Goal: Task Accomplishment & Management: Manage account settings

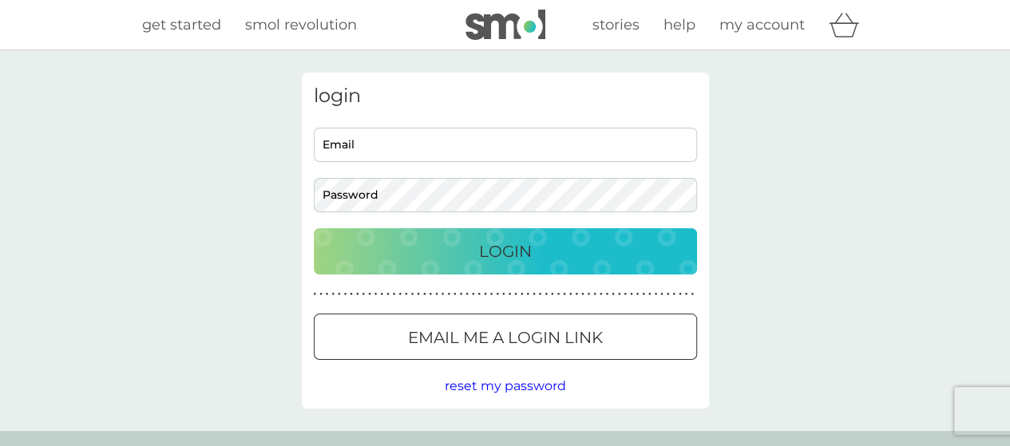
type input "[PERSON_NAME][EMAIL_ADDRESS][DOMAIN_NAME]"
drag, startPoint x: 0, startPoint y: 0, endPoint x: 606, endPoint y: 253, distance: 656.9
click at [606, 253] on div "Login" at bounding box center [505, 252] width 351 height 26
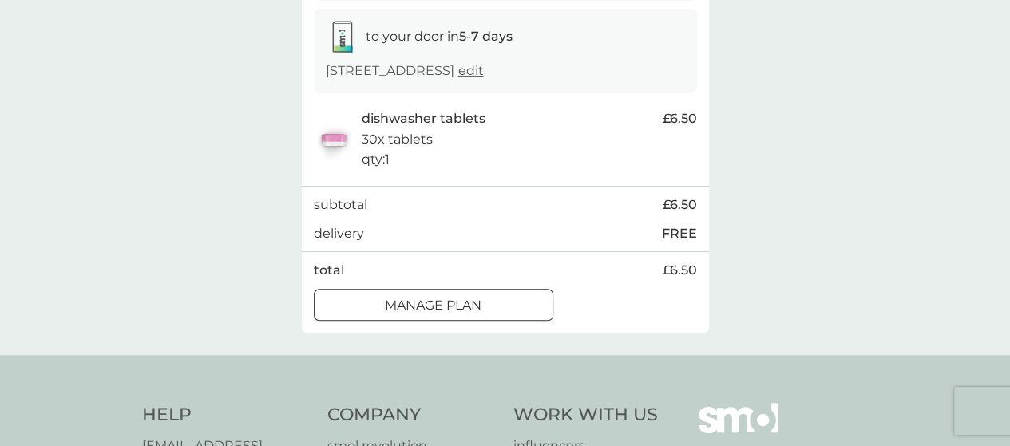
scroll to position [280, 0]
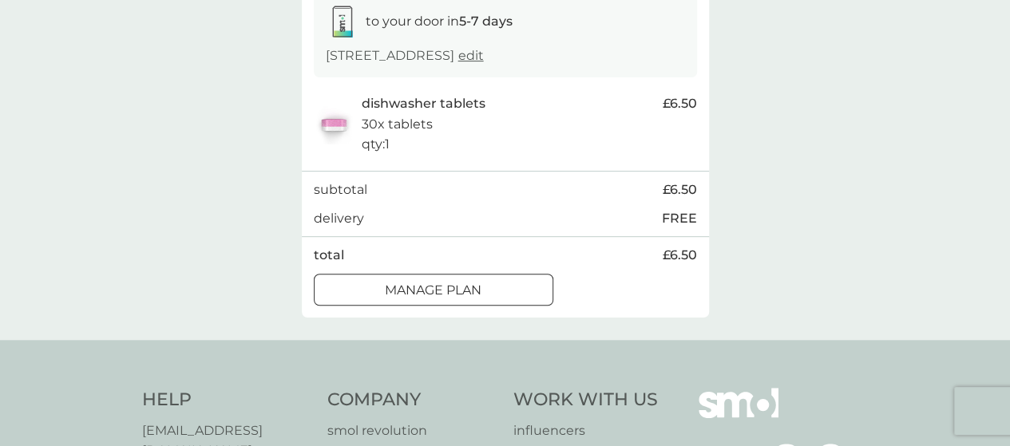
click at [452, 296] on div at bounding box center [434, 290] width 58 height 17
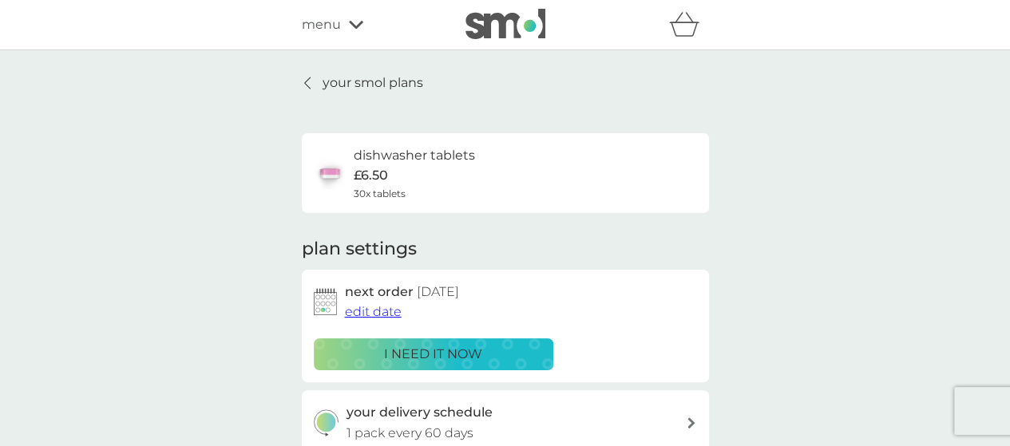
scroll to position [122, 0]
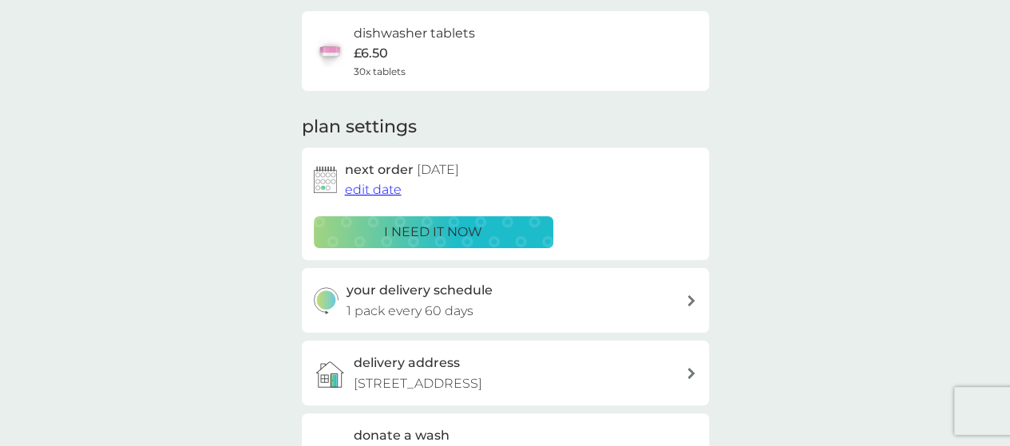
click at [392, 188] on span "edit date" at bounding box center [373, 189] width 57 height 15
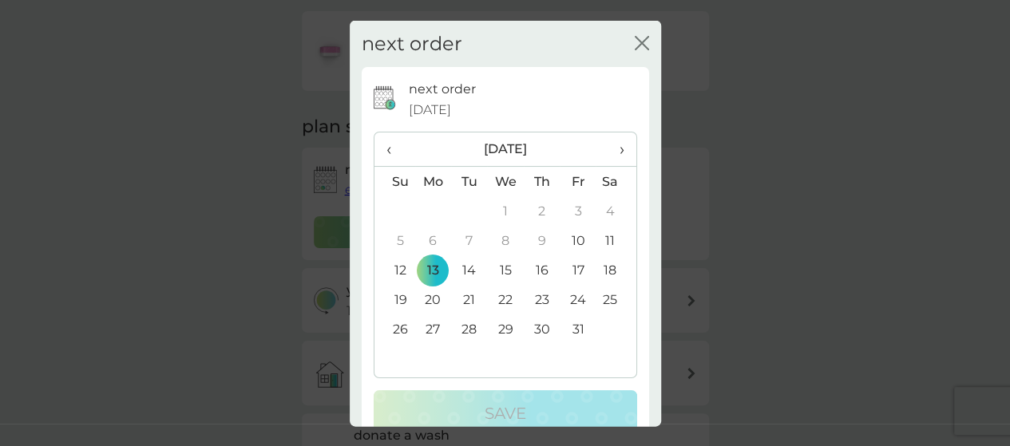
click at [608, 145] on span "›" at bounding box center [616, 150] width 16 height 34
click at [433, 293] on td "17" at bounding box center [433, 300] width 37 height 30
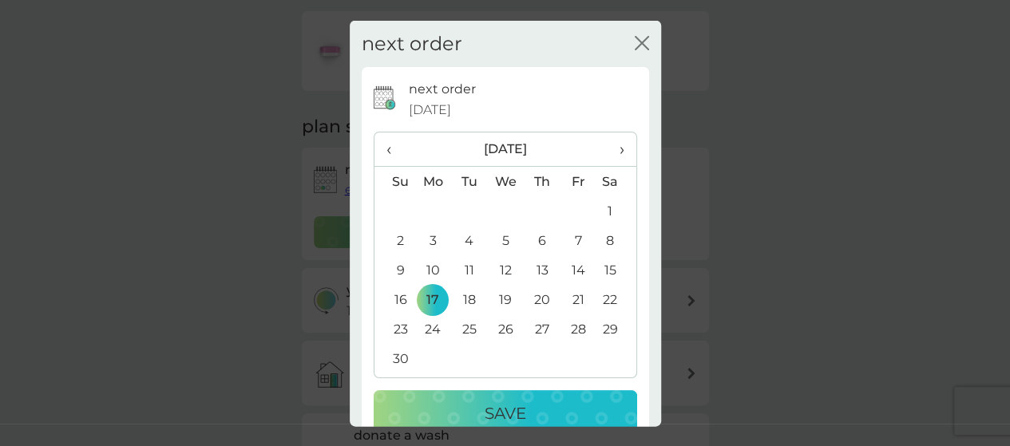
click at [485, 412] on p "Save" at bounding box center [506, 414] width 42 height 26
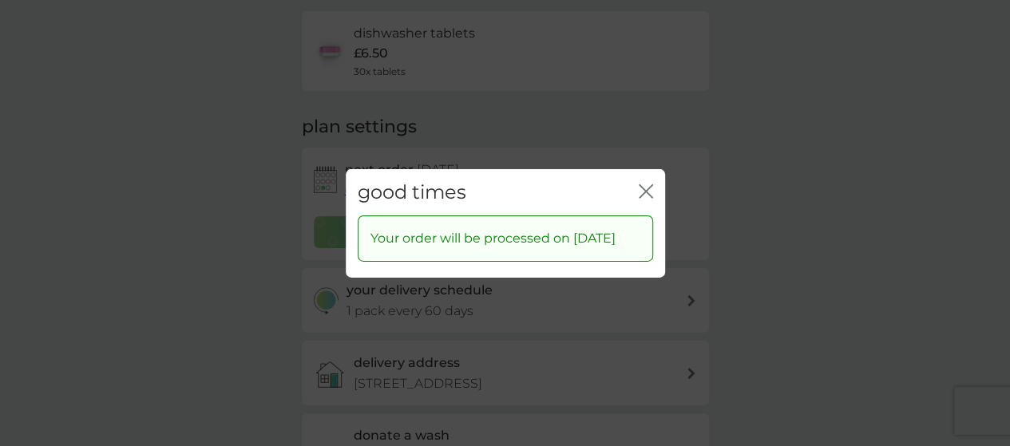
click at [648, 184] on icon "close" at bounding box center [646, 191] width 14 height 14
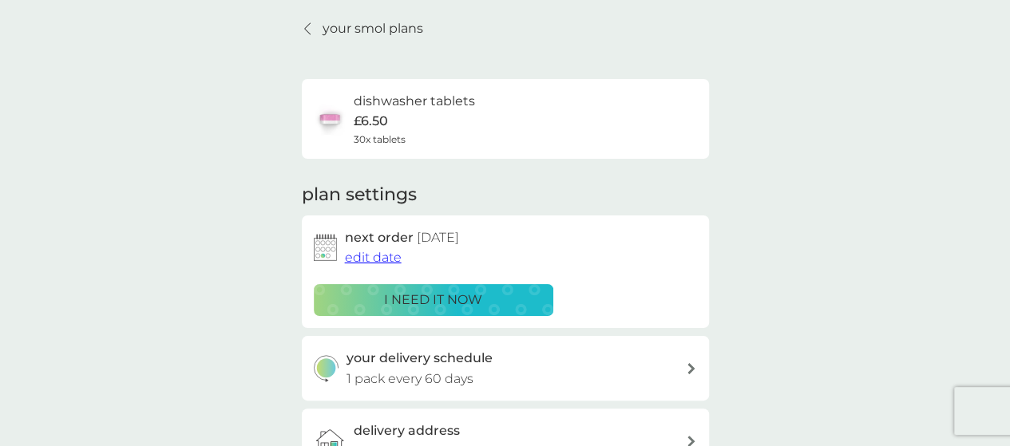
scroll to position [0, 0]
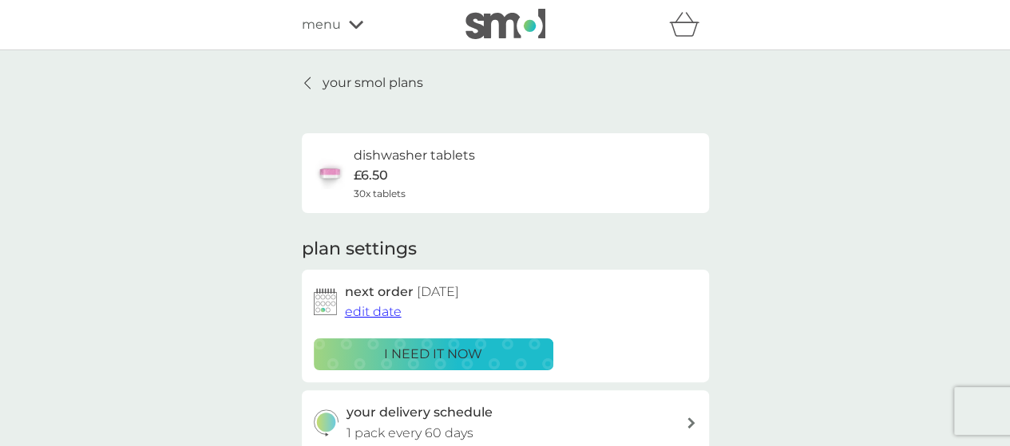
click at [319, 87] on link "your smol plans" at bounding box center [362, 83] width 121 height 21
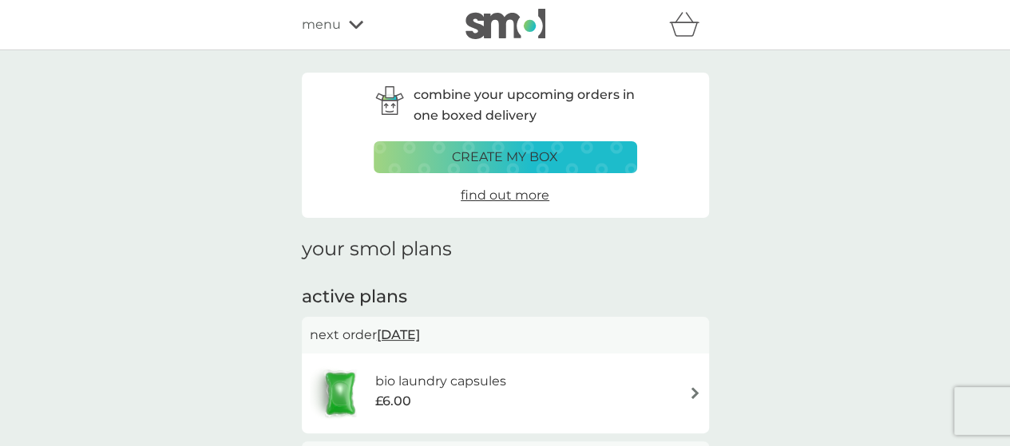
scroll to position [206, 0]
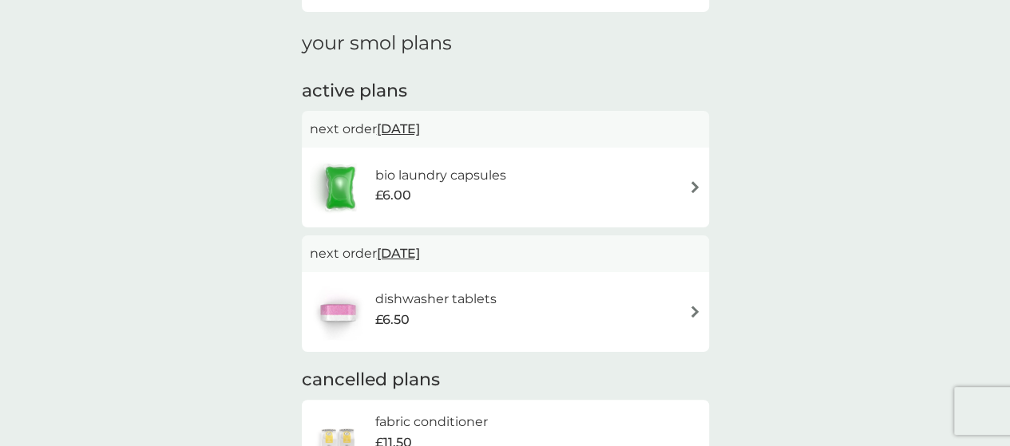
click at [678, 179] on div "bio laundry capsules £6.00" at bounding box center [505, 188] width 391 height 56
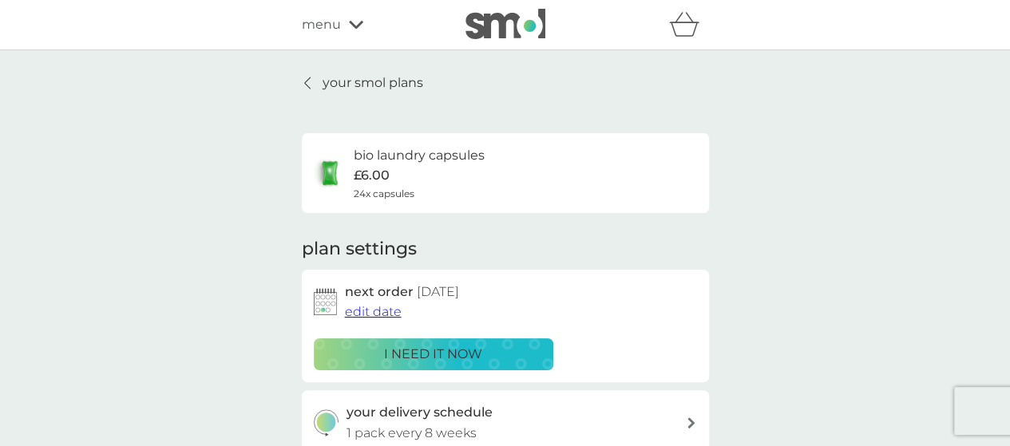
click at [473, 357] on p "i need it now" at bounding box center [433, 354] width 98 height 21
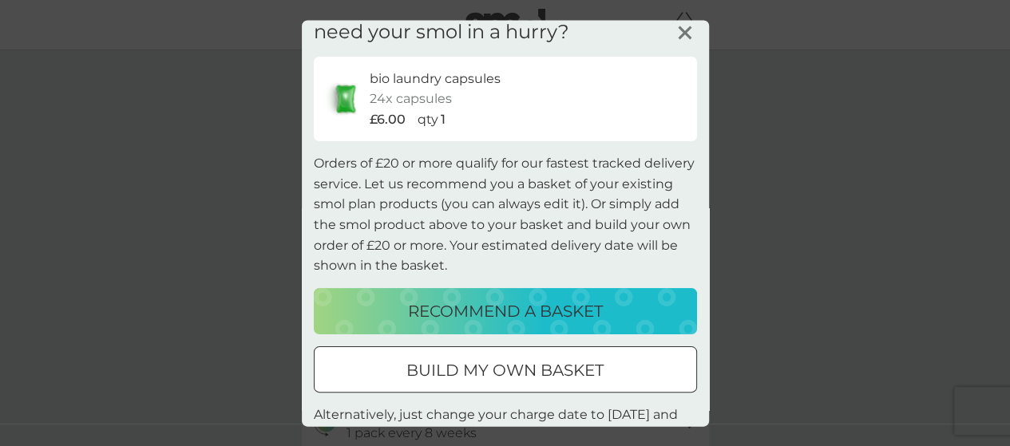
scroll to position [14, 0]
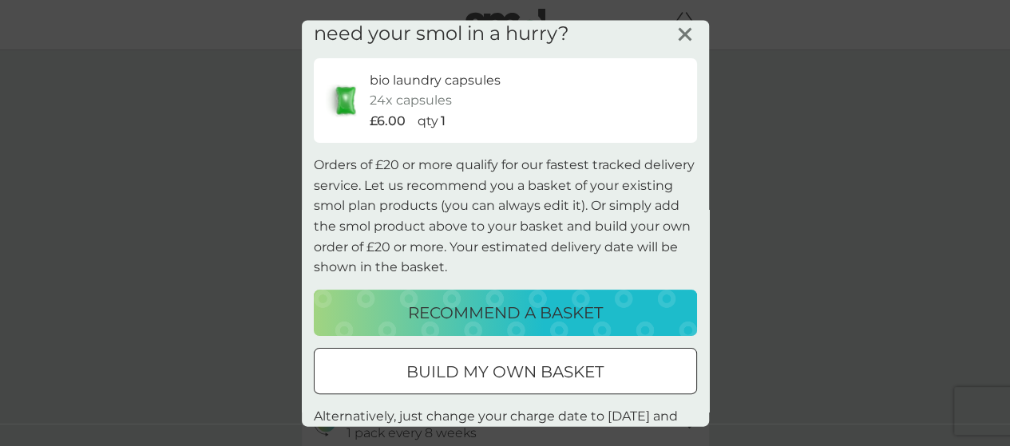
click at [676, 25] on icon at bounding box center [685, 34] width 24 height 24
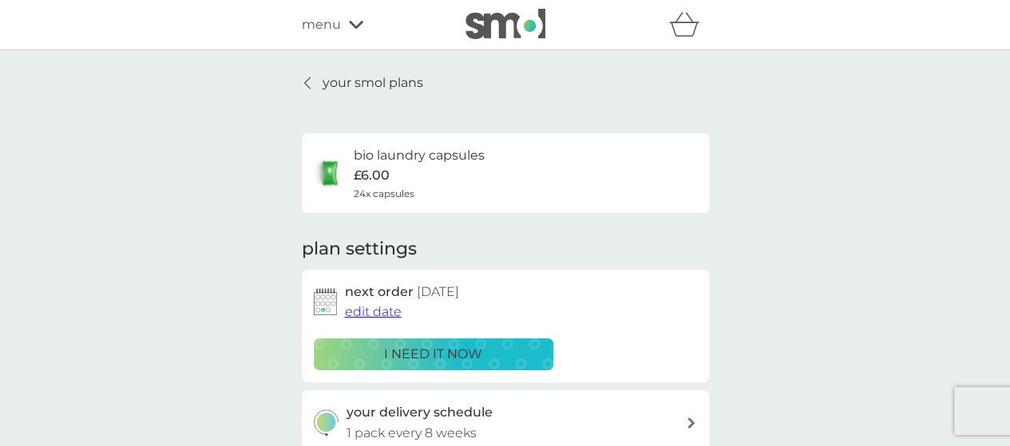
click at [389, 311] on span "edit date" at bounding box center [373, 311] width 57 height 15
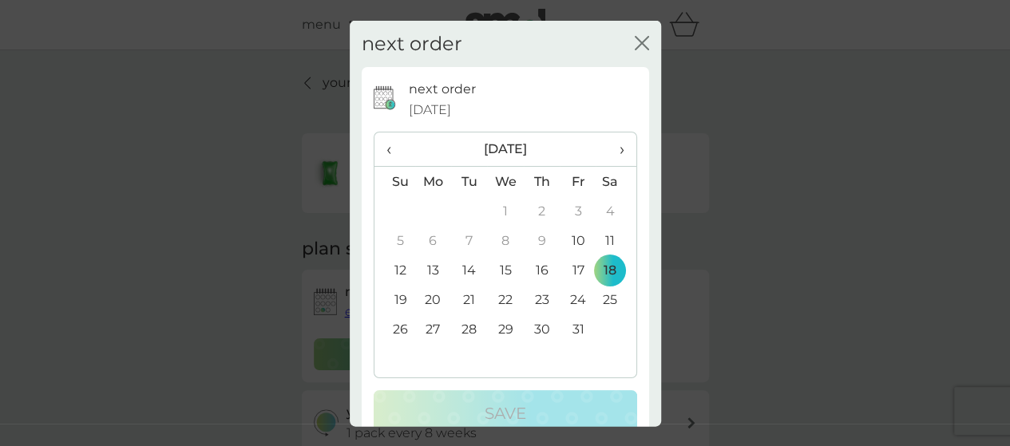
click at [573, 237] on td "10" at bounding box center [578, 241] width 36 height 30
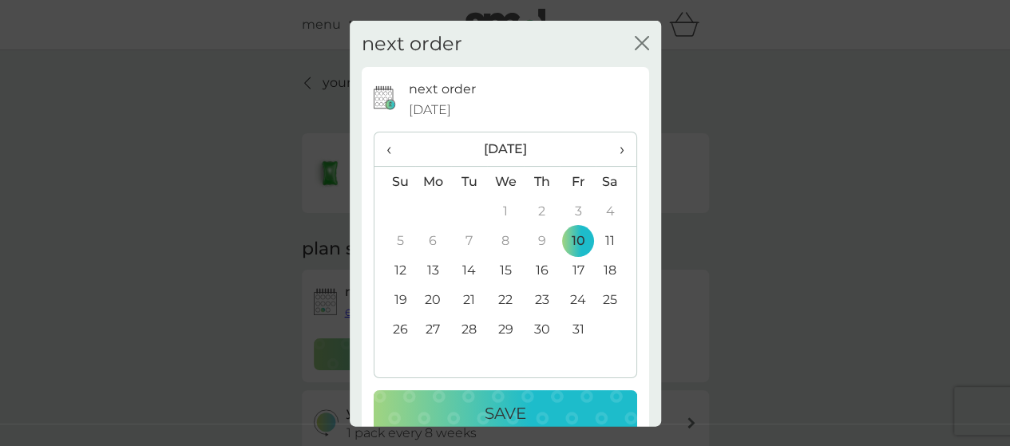
click at [494, 409] on p "Save" at bounding box center [506, 414] width 42 height 26
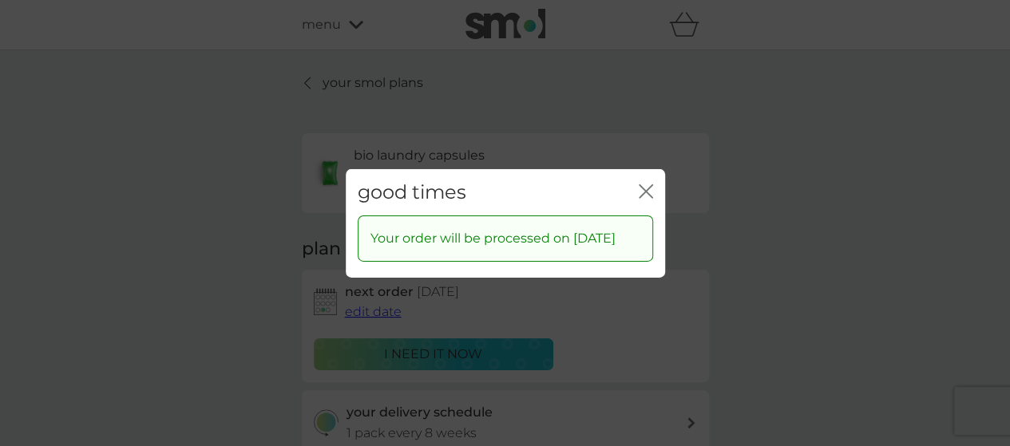
click at [646, 184] on icon "close" at bounding box center [649, 190] width 6 height 13
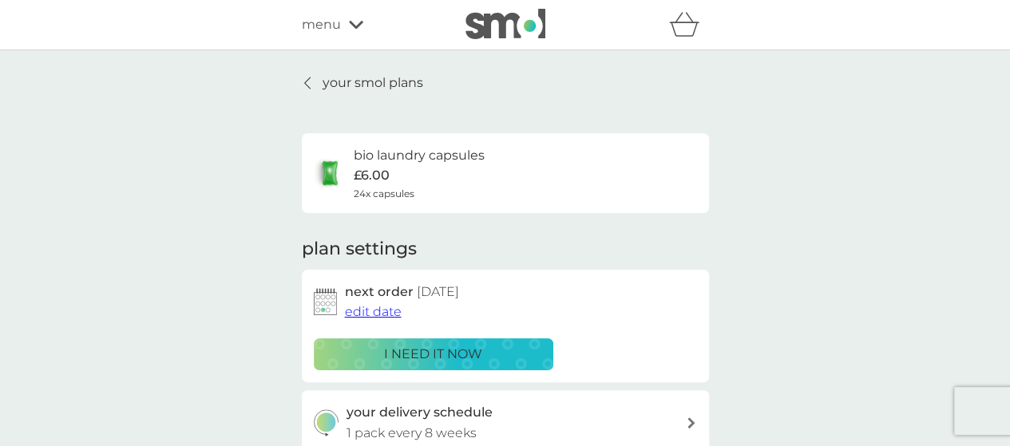
click at [645, 181] on div "bio laundry capsules £6.00 24x capsules" at bounding box center [505, 173] width 383 height 56
